Goal: Find specific page/section

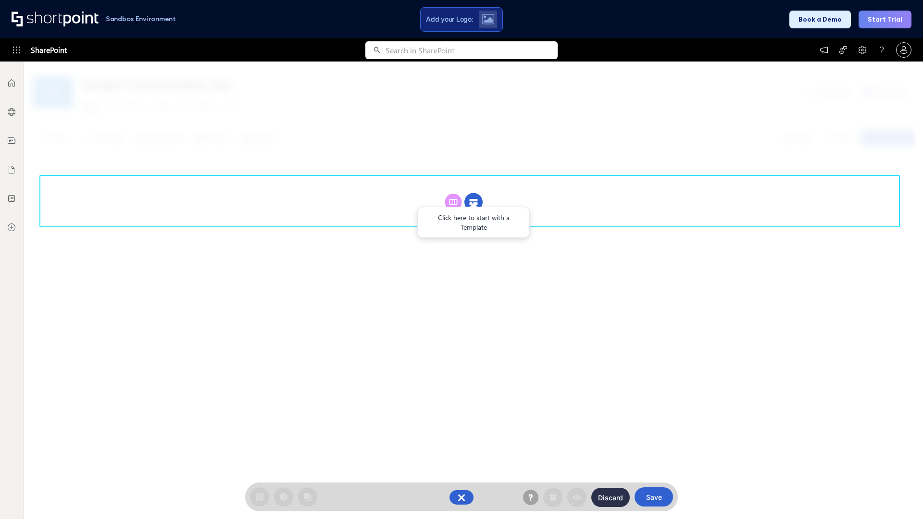
click at [473, 202] on circle at bounding box center [473, 202] width 18 height 18
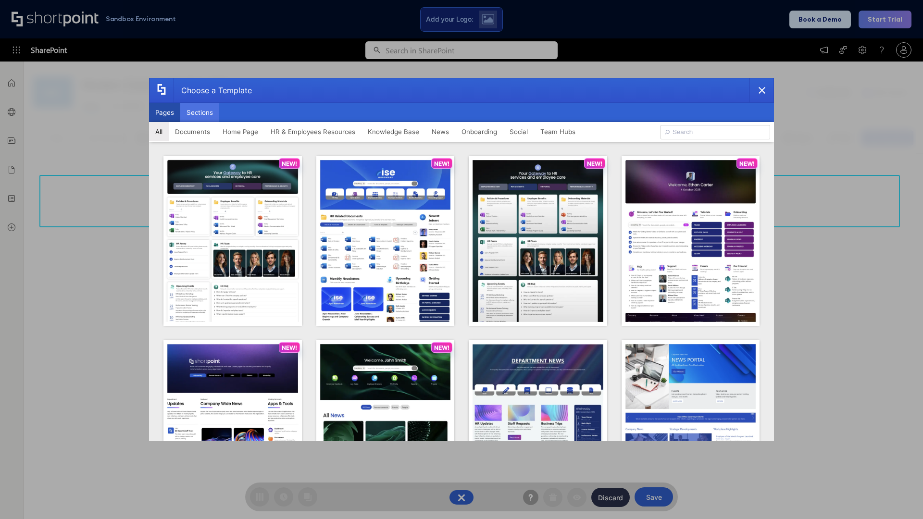
click at [199, 112] on button "Sections" at bounding box center [199, 112] width 39 height 19
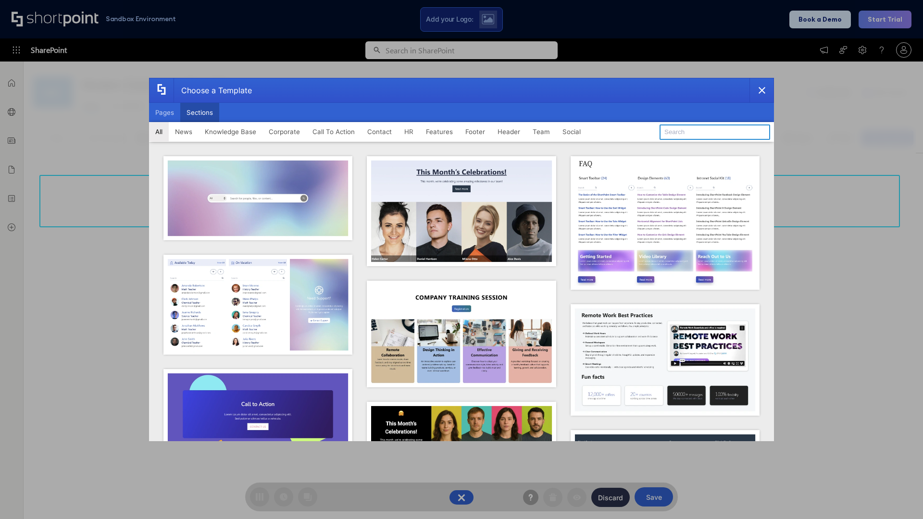
type input "Meet The Team"
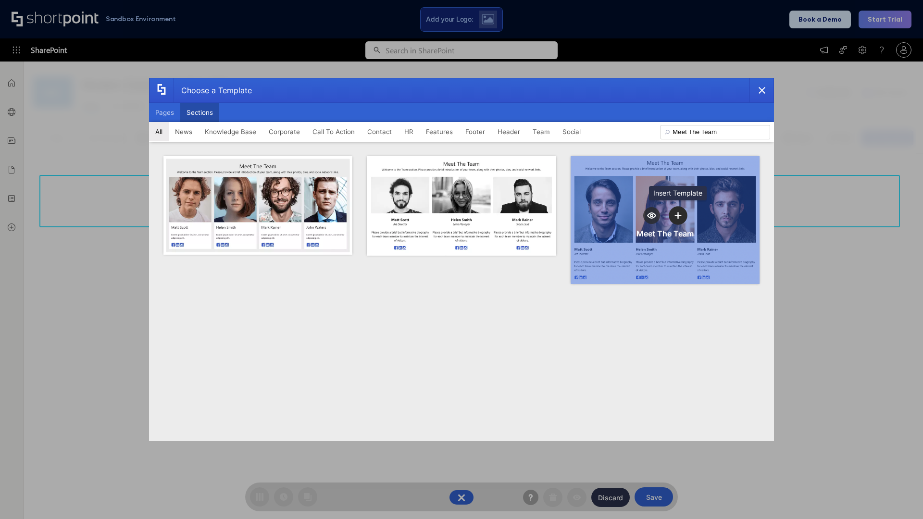
click at [678, 215] on icon "template selector" at bounding box center [678, 215] width 7 height 7
